Goal: Task Accomplishment & Management: Use online tool/utility

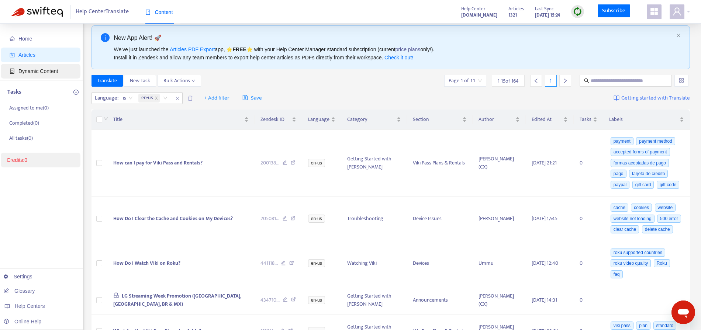
click at [44, 72] on span "Dynamic Content" at bounding box center [37, 71] width 39 height 6
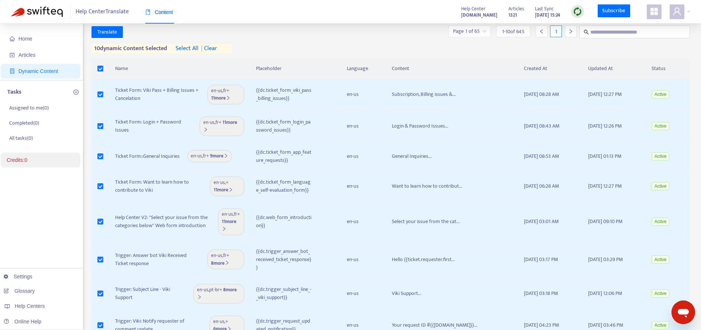
click at [187, 48] on span "select all" at bounding box center [187, 48] width 23 height 9
click at [107, 33] on span "Translate" at bounding box center [107, 32] width 20 height 8
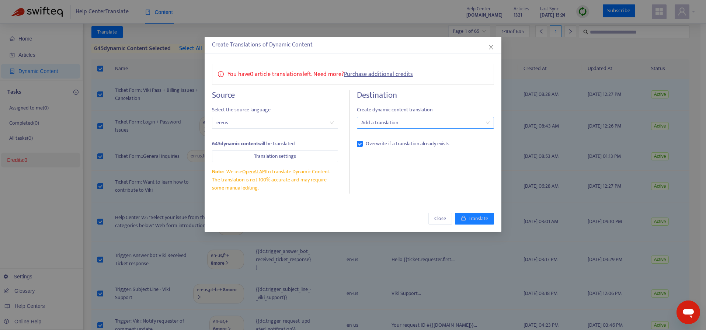
click at [391, 122] on div at bounding box center [422, 122] width 126 height 9
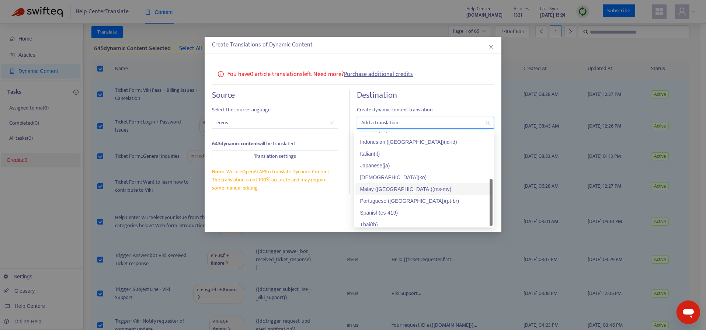
scroll to position [59, 0]
click at [410, 184] on div "Malay ([GEOGRAPHIC_DATA]) ( ms-my )" at bounding box center [424, 185] width 128 height 8
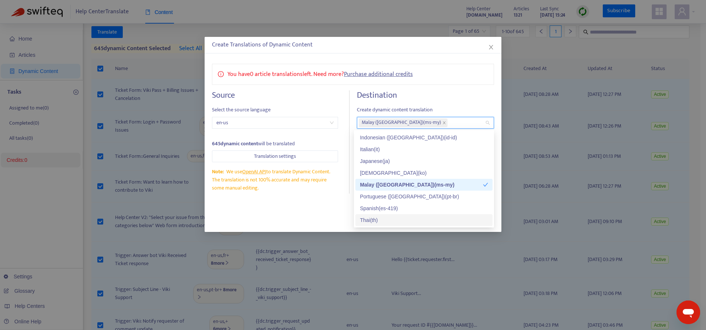
click at [388, 220] on div "Thai ( th )" at bounding box center [424, 220] width 128 height 8
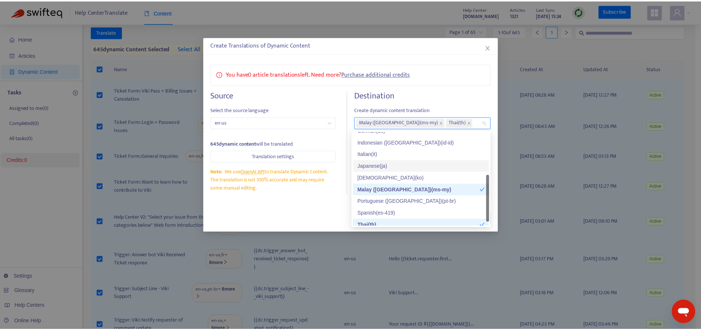
scroll to position [49, 0]
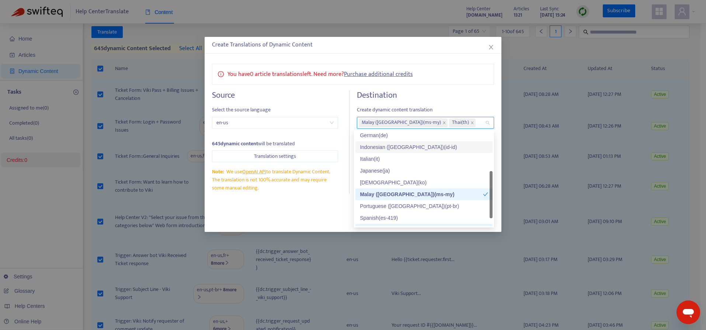
click at [412, 149] on div "Indonesian ([GEOGRAPHIC_DATA]) ( id-id )" at bounding box center [424, 147] width 128 height 8
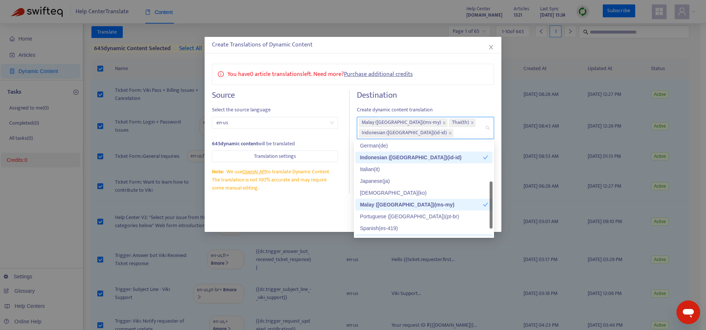
click at [441, 98] on h4 "Destination" at bounding box center [425, 95] width 137 height 10
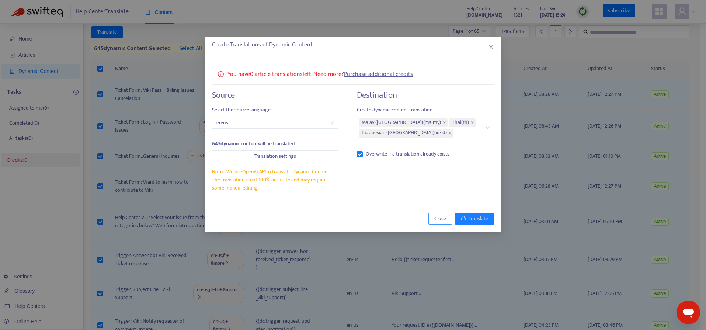
click at [434, 218] on span "Close" at bounding box center [440, 219] width 12 height 8
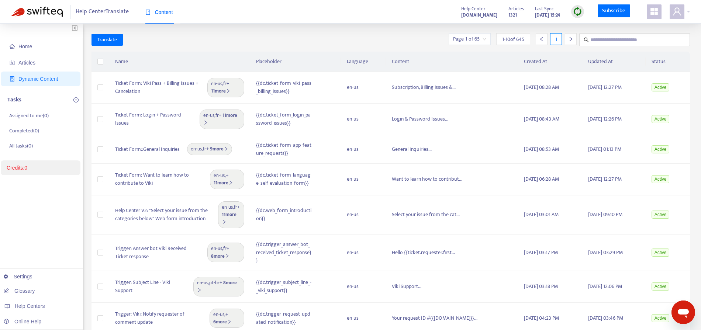
scroll to position [0, 0]
